Goal: Check status: Check status

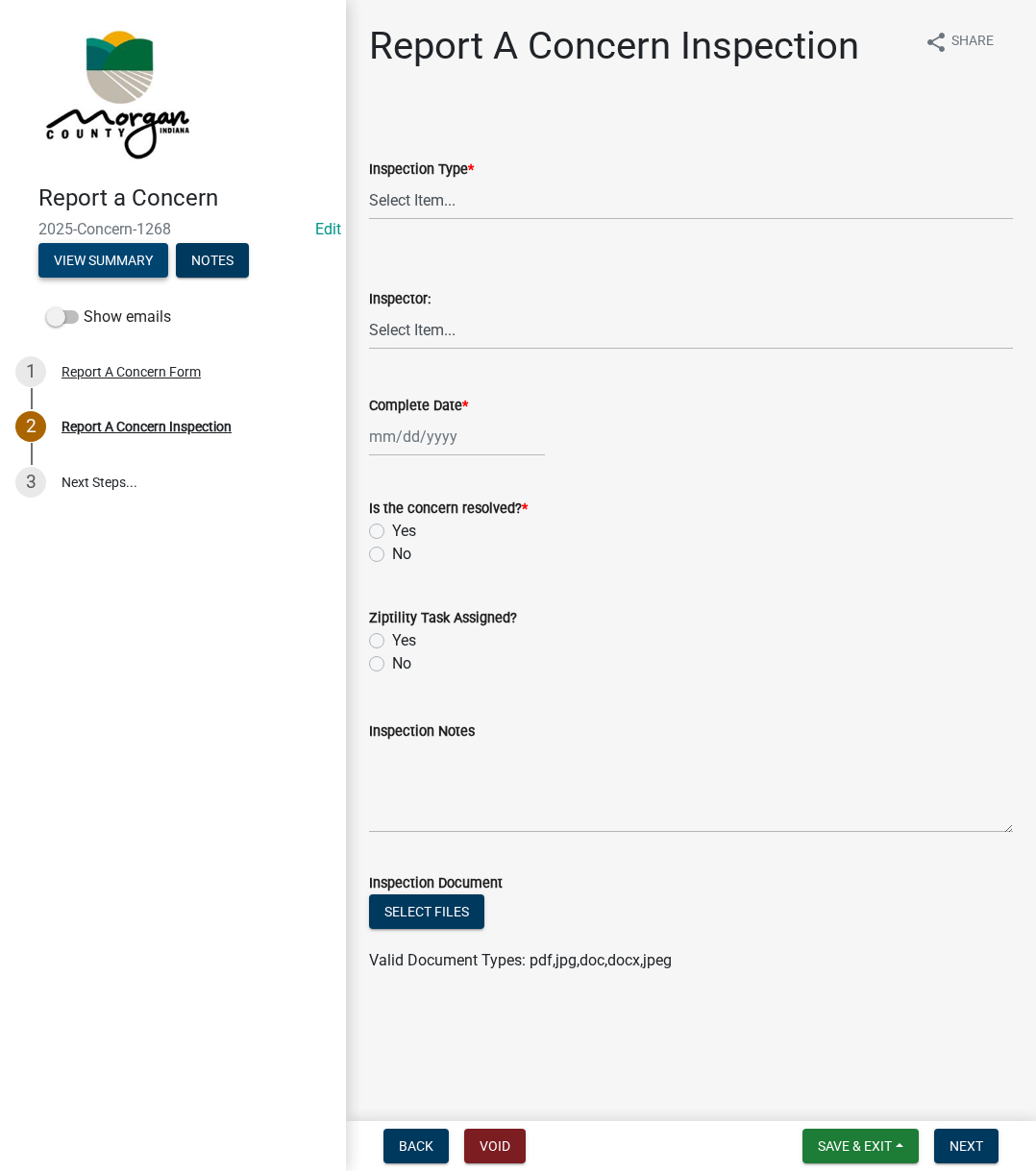
click at [52, 254] on button "View Summary" at bounding box center [103, 260] width 130 height 34
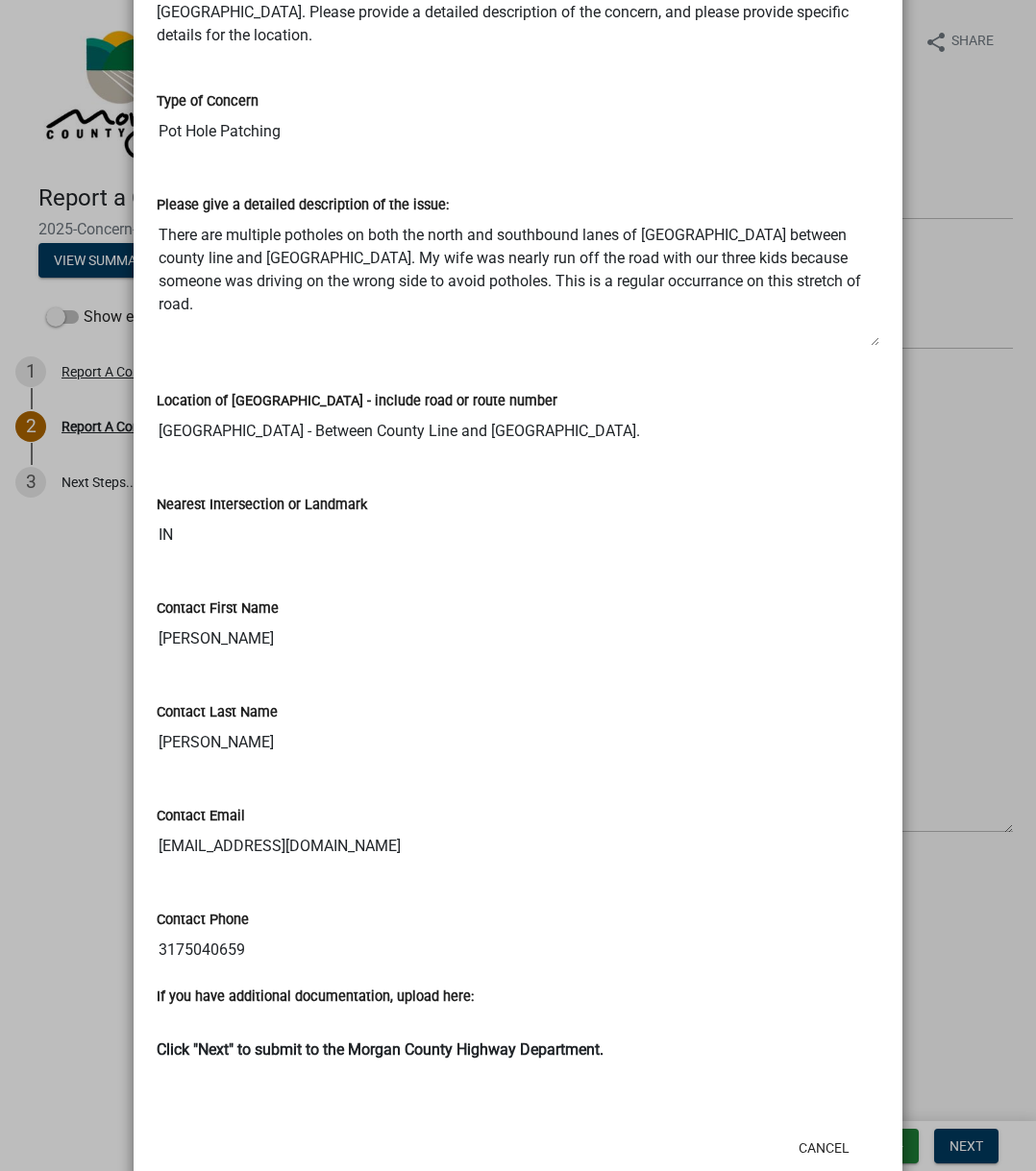
scroll to position [288, 0]
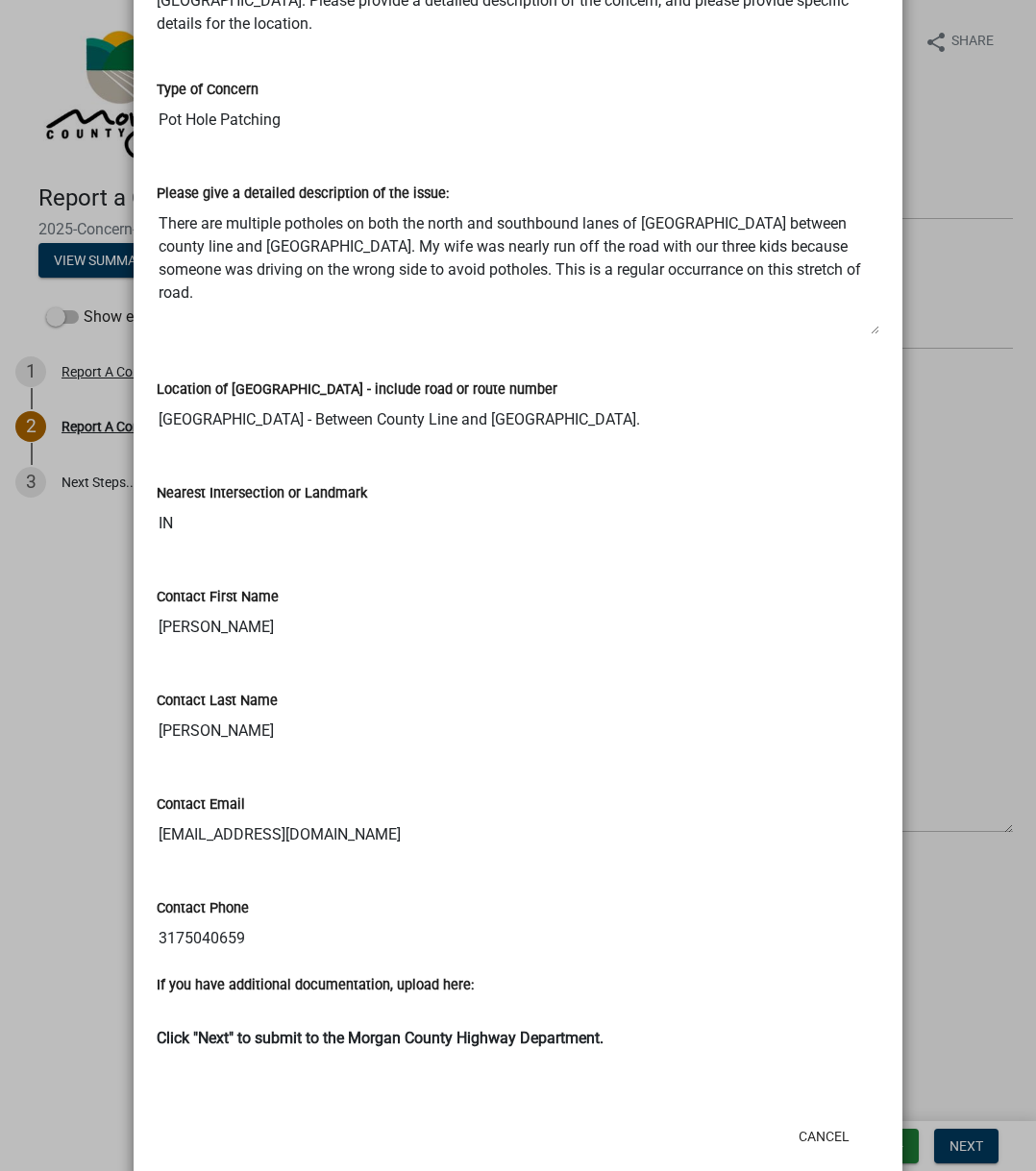
click at [388, 505] on input "IN" at bounding box center [518, 523] width 722 height 38
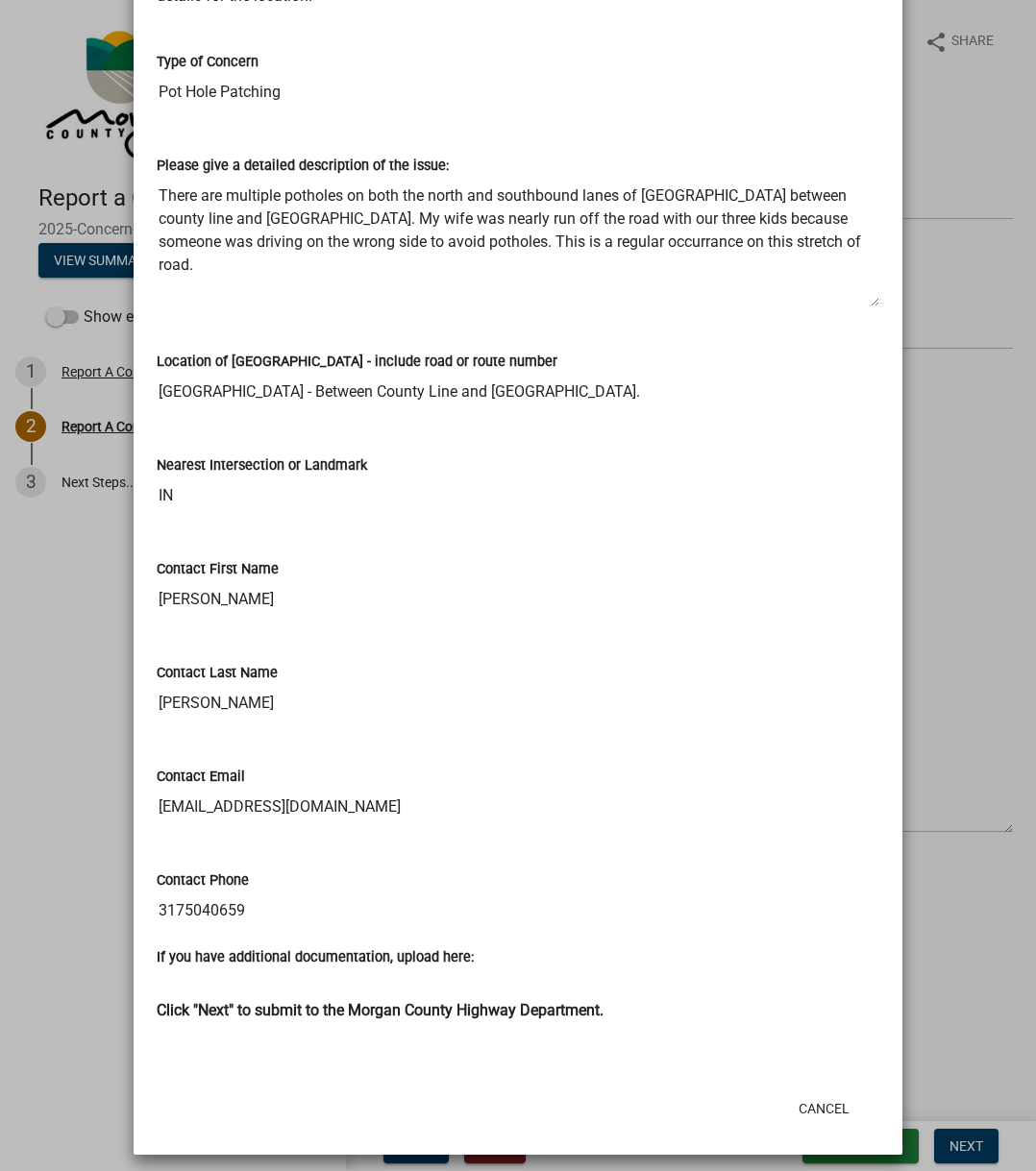
scroll to position [327, 0]
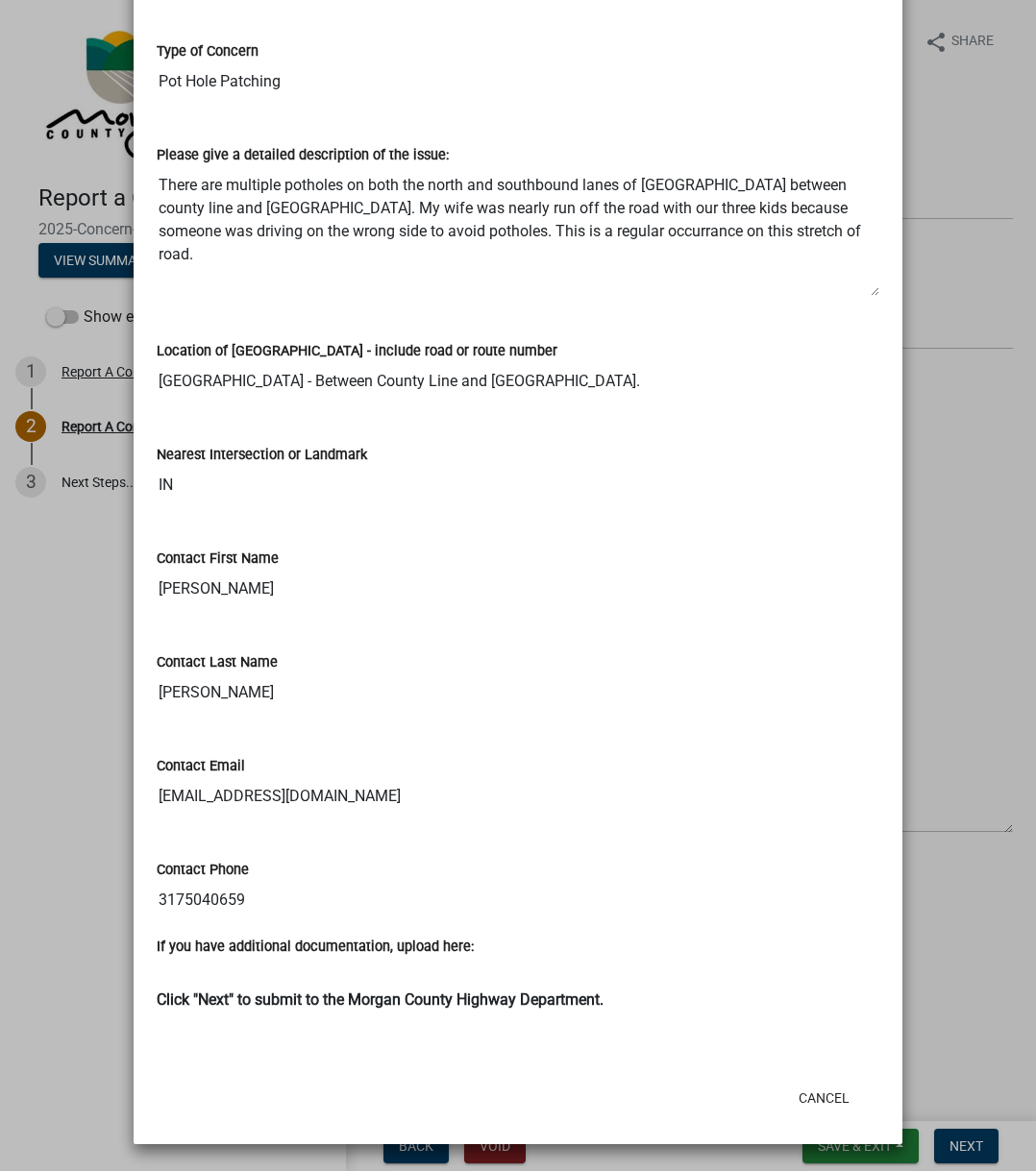
drag, startPoint x: 318, startPoint y: 485, endPoint x: 299, endPoint y: 510, distance: 31.4
click at [318, 485] on input "IN" at bounding box center [518, 484] width 722 height 38
click at [161, 790] on input "[EMAIL_ADDRESS][DOMAIN_NAME]" at bounding box center [518, 795] width 722 height 38
drag, startPoint x: 160, startPoint y: 790, endPoint x: 297, endPoint y: 775, distance: 137.8
click at [297, 775] on div "Contact Email [EMAIL_ADDRESS][DOMAIN_NAME]" at bounding box center [518, 771] width 722 height 88
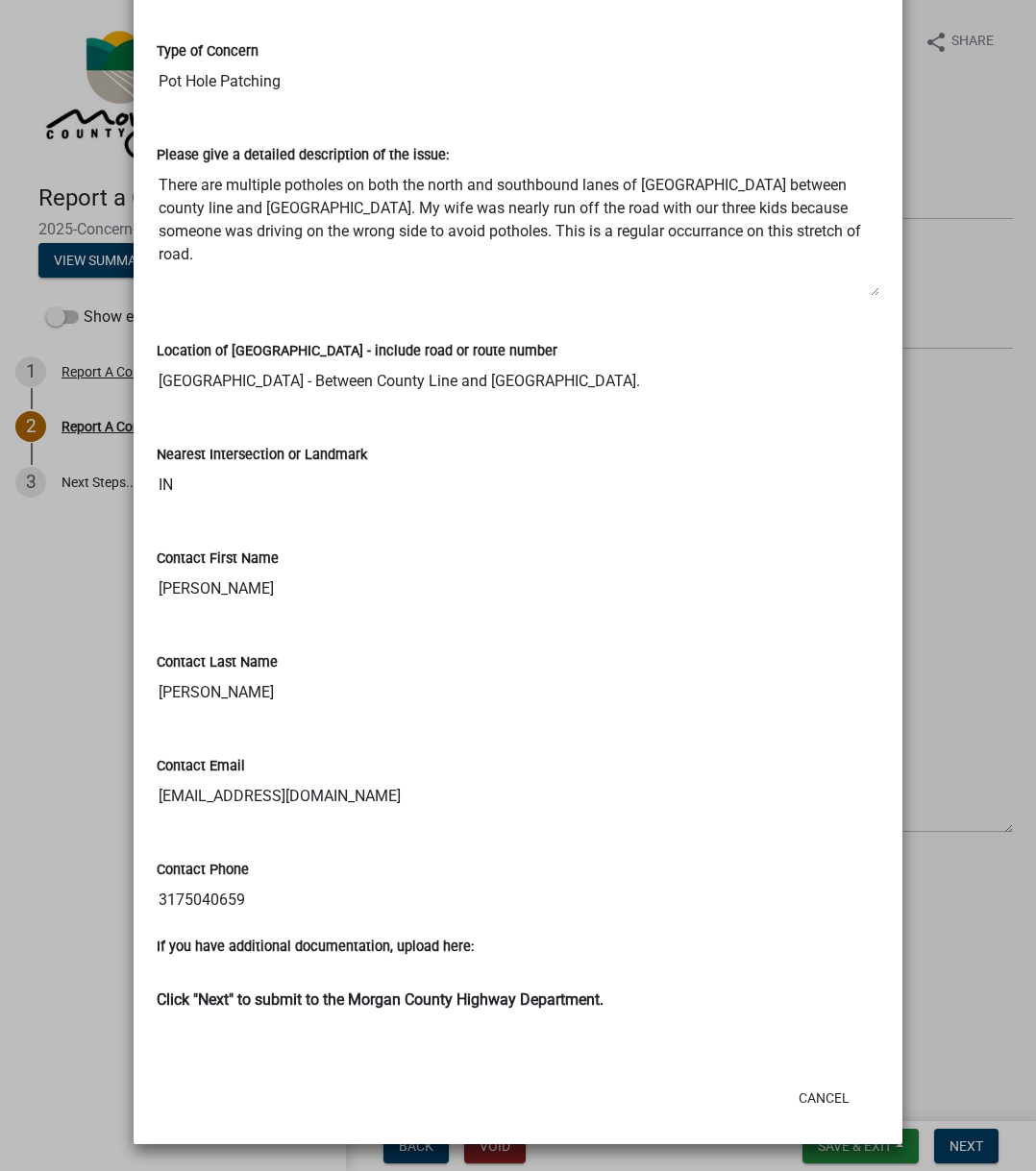
click at [351, 408] on div "Location of [GEOGRAPHIC_DATA] - include road or route number [GEOGRAPHIC_DATA] …" at bounding box center [518, 364] width 751 height 104
click at [361, 229] on textarea "There are multiple potholes on both the north and southbound lanes of [GEOGRAPH…" at bounding box center [518, 230] width 722 height 130
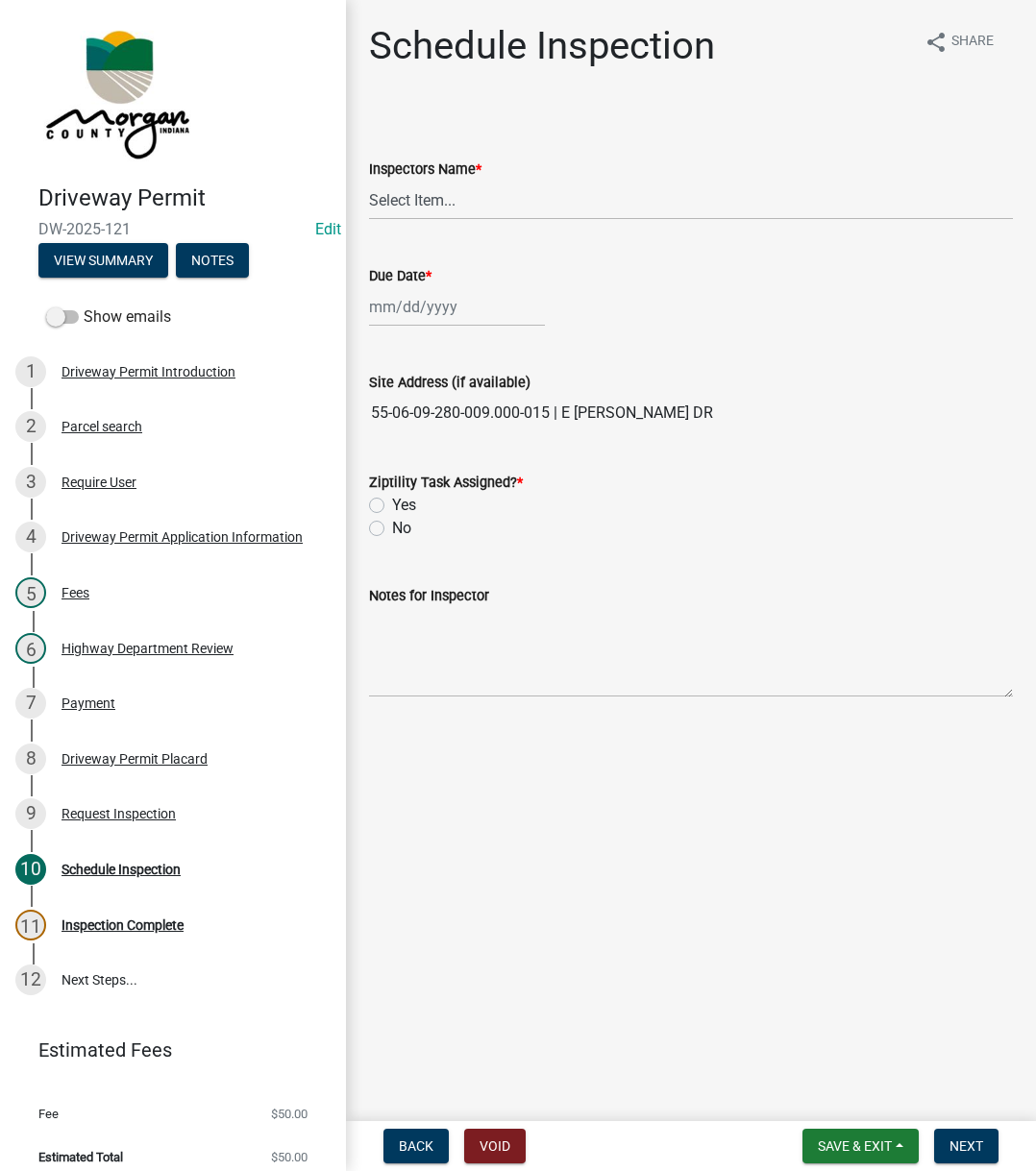
click at [105, 238] on div "Driveway Permit DW-2025-121 Edit View Summary Notes" at bounding box center [173, 226] width 315 height 114
click at [107, 258] on button "View Summary" at bounding box center [103, 260] width 130 height 34
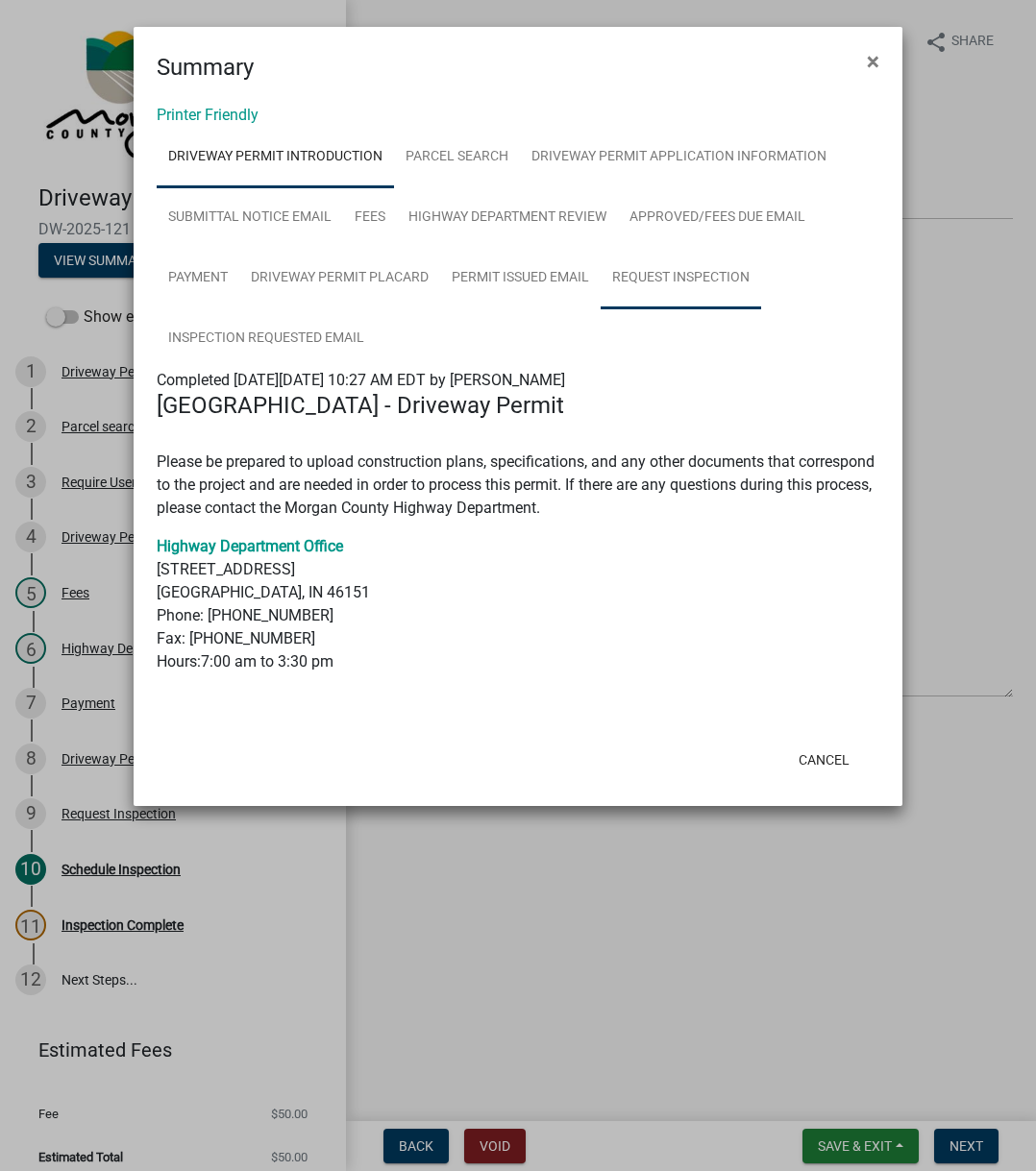
click at [664, 282] on link "Request Inspection" at bounding box center [681, 279] width 161 height 62
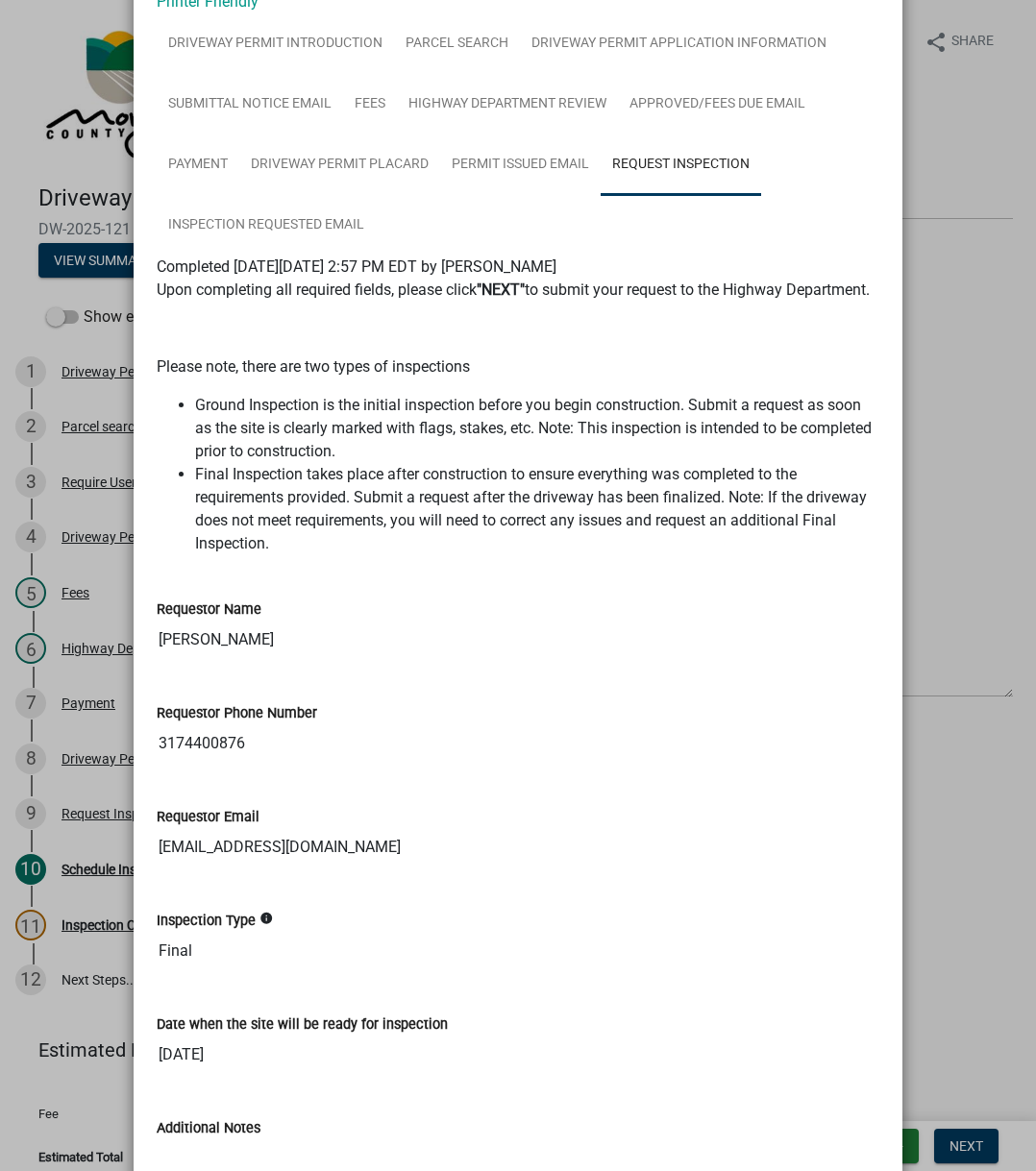
scroll to position [384, 0]
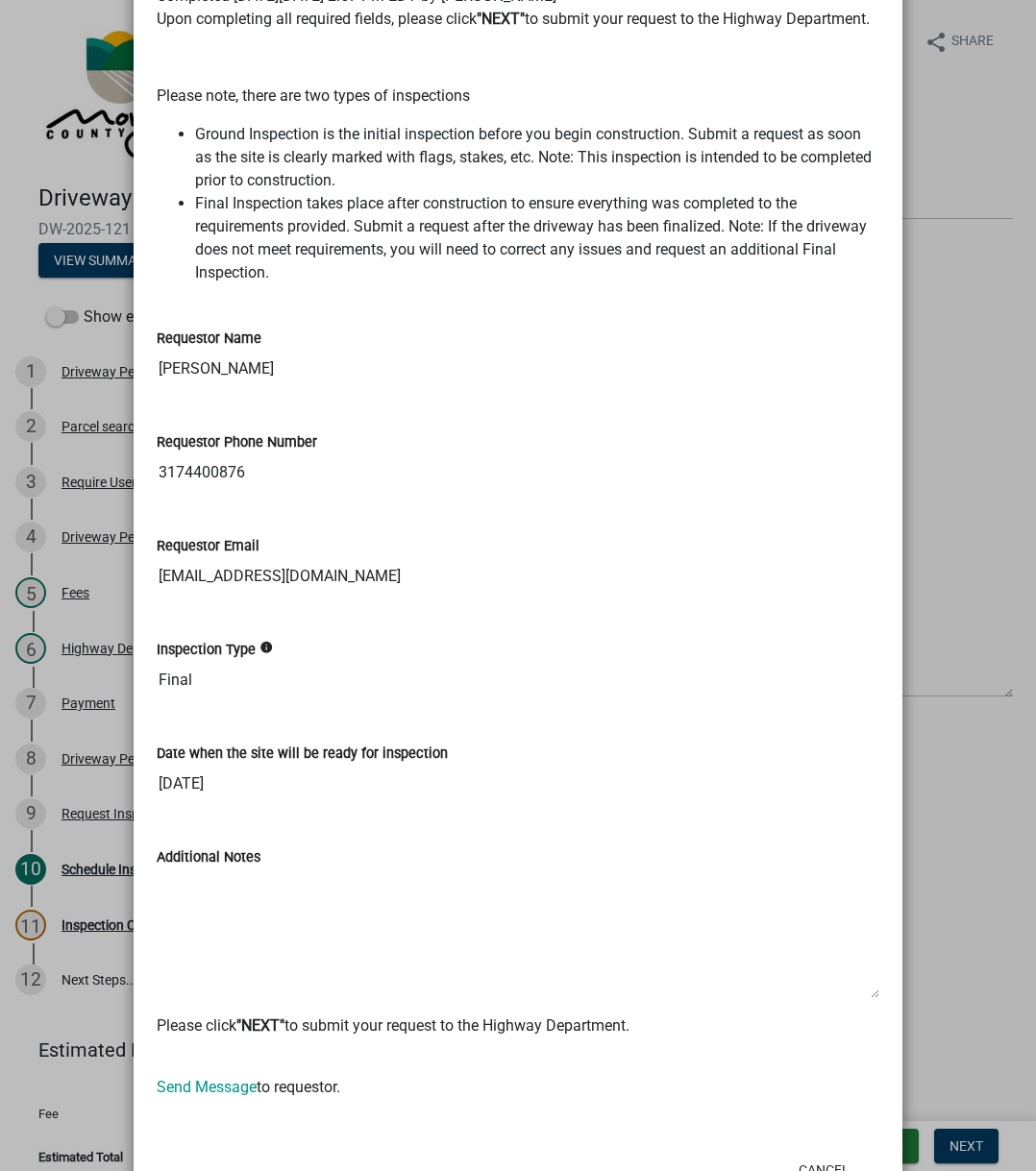
click at [180, 699] on input "Final" at bounding box center [518, 680] width 722 height 38
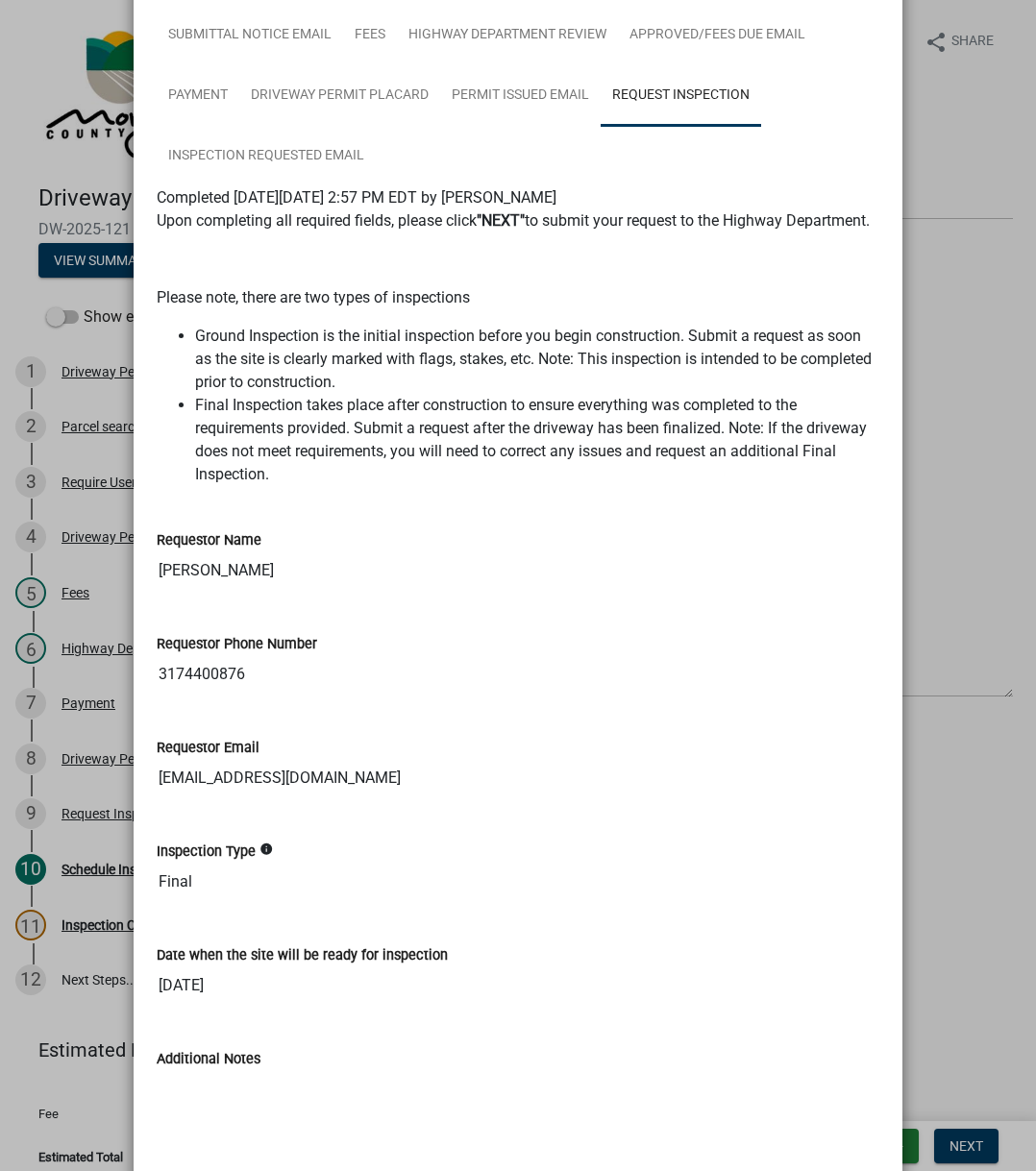
scroll to position [0, 0]
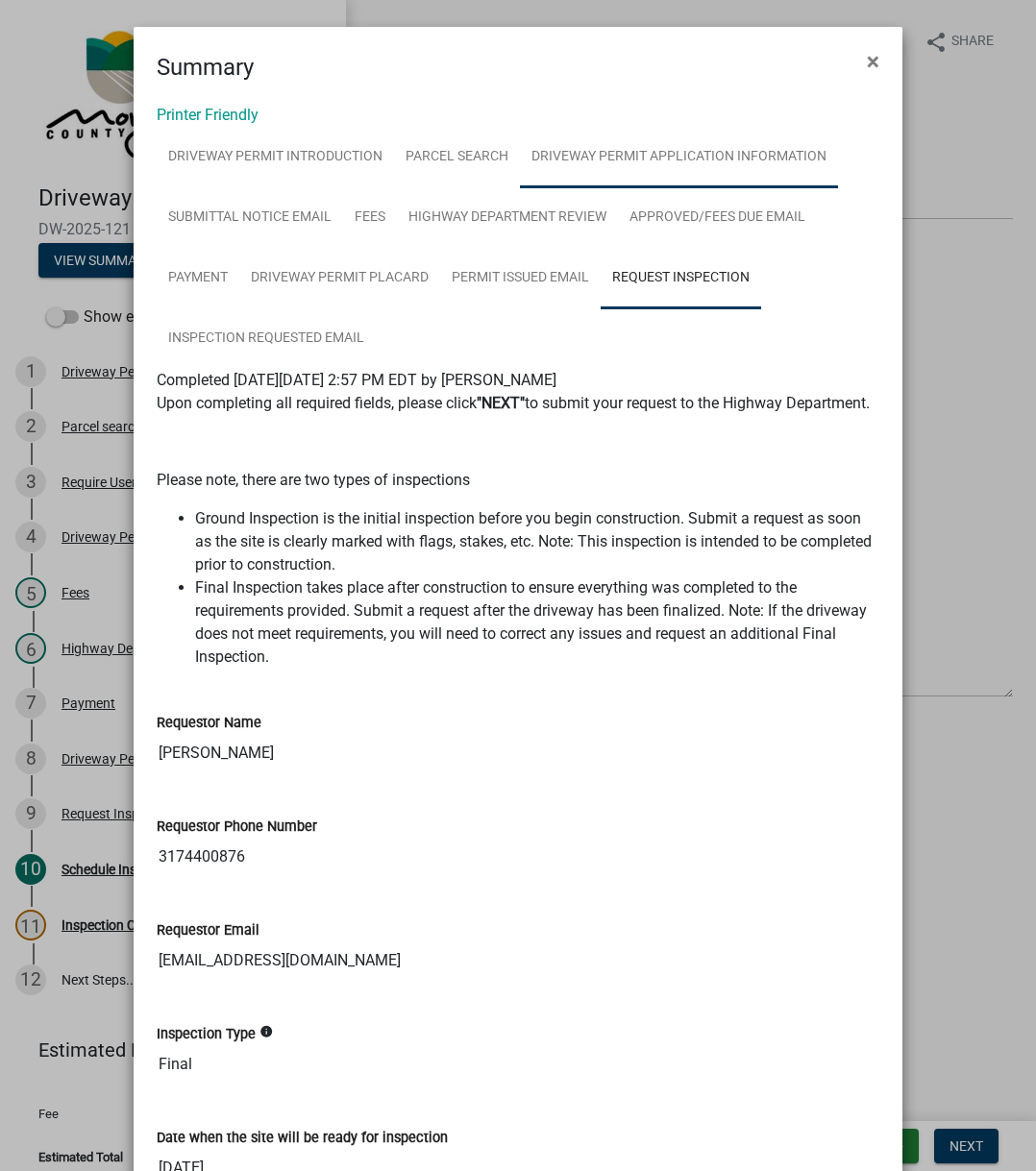
click at [596, 178] on link "Driveway Permit Application Information" at bounding box center [679, 157] width 318 height 62
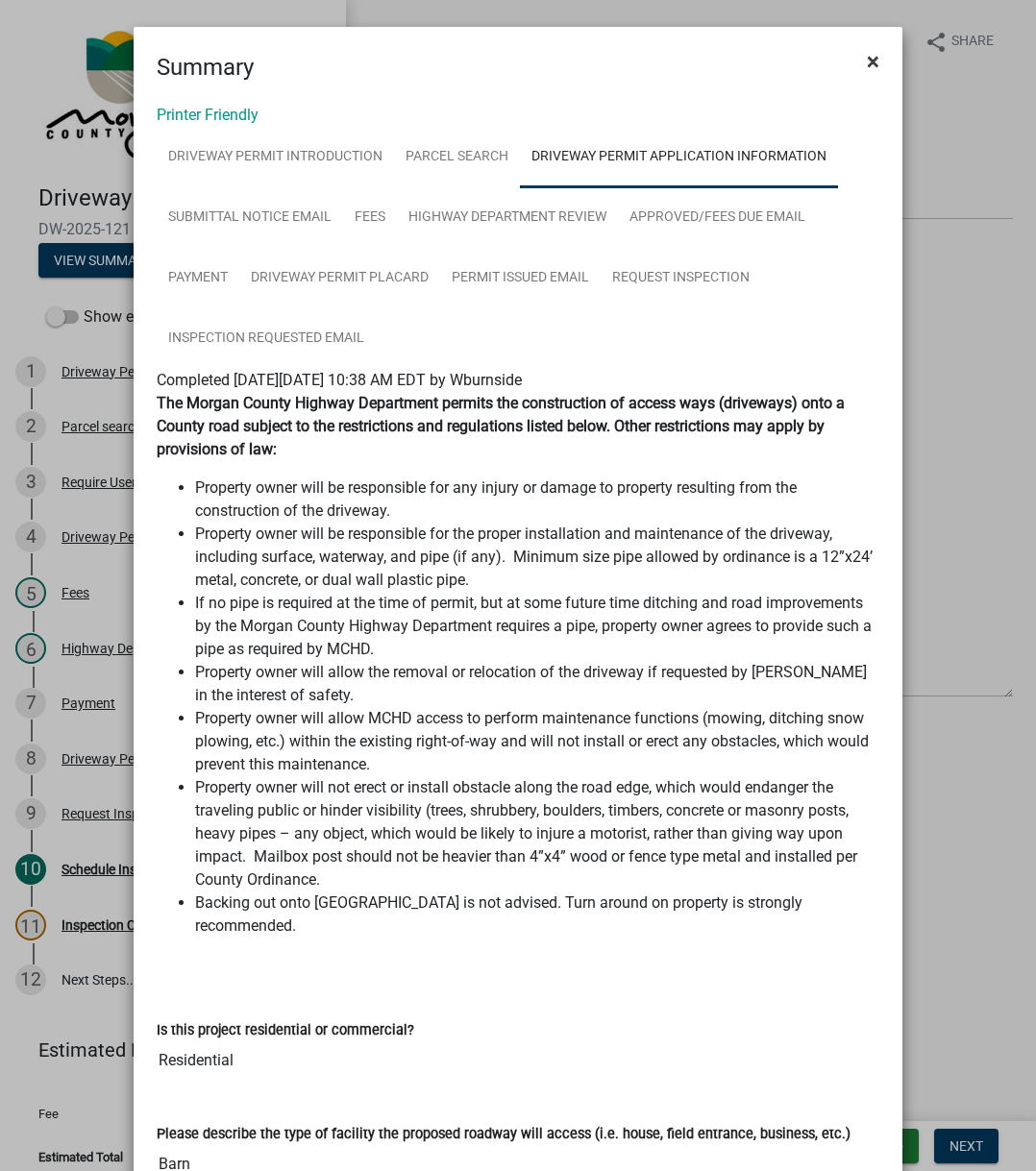
click at [874, 65] on button "×" at bounding box center [873, 61] width 43 height 54
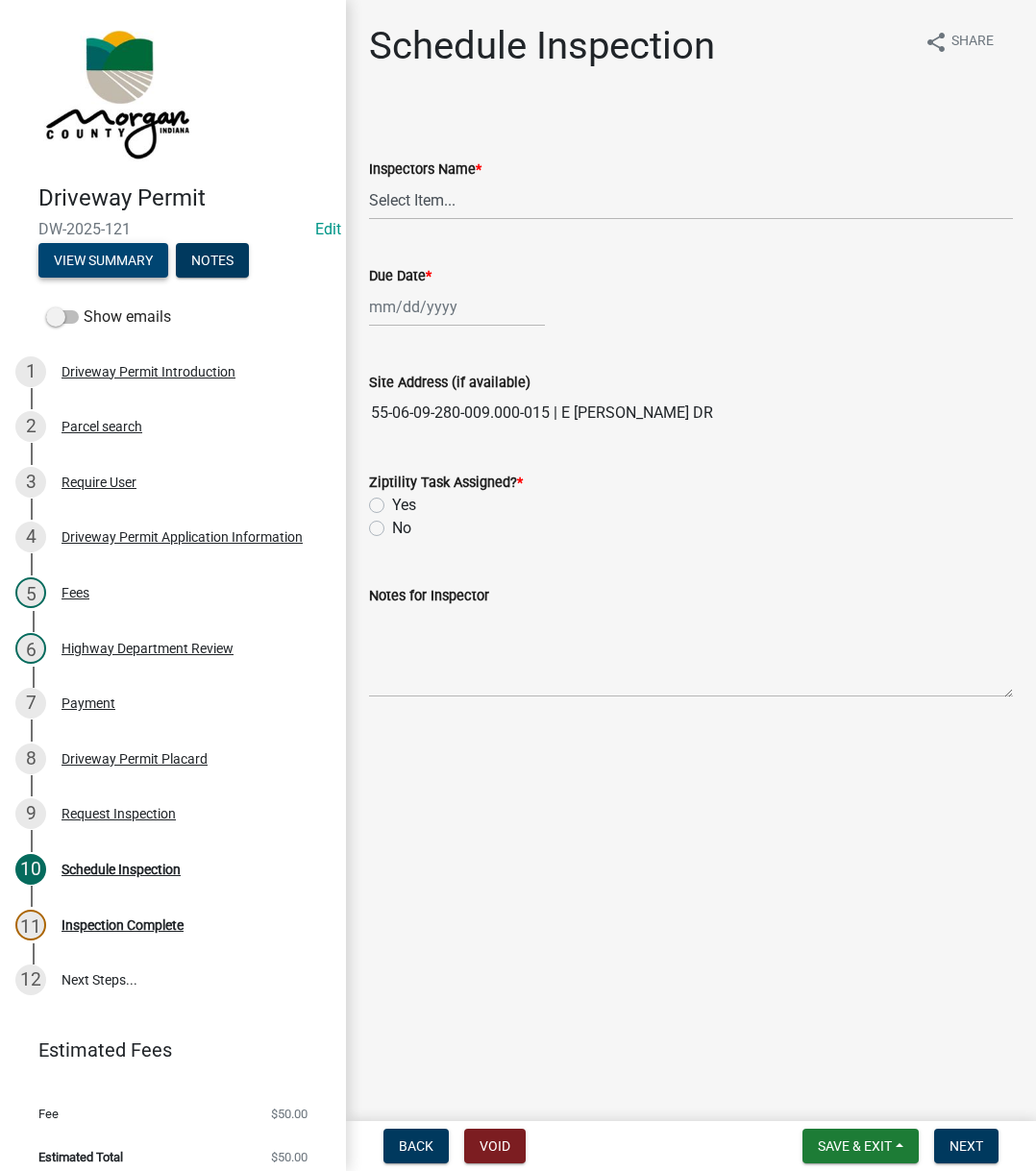
click at [129, 252] on button "View Summary" at bounding box center [103, 260] width 130 height 34
